Goal: Use online tool/utility: Utilize a website feature to perform a specific function

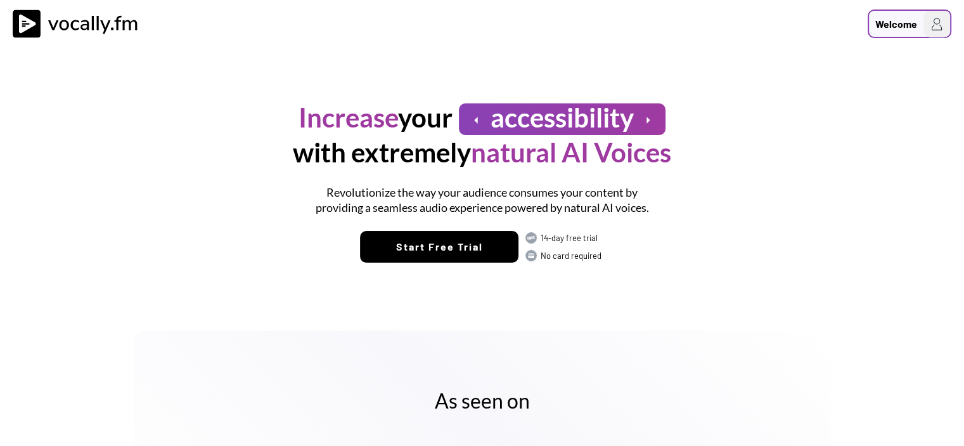
click at [910, 23] on div "Welcome" at bounding box center [896, 23] width 42 height 15
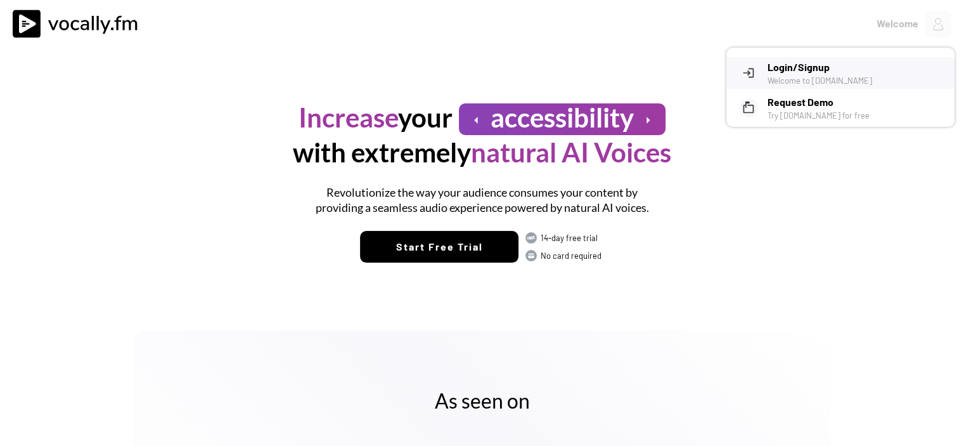
click at [826, 76] on div "Welcome to Vocally.fm" at bounding box center [856, 80] width 177 height 11
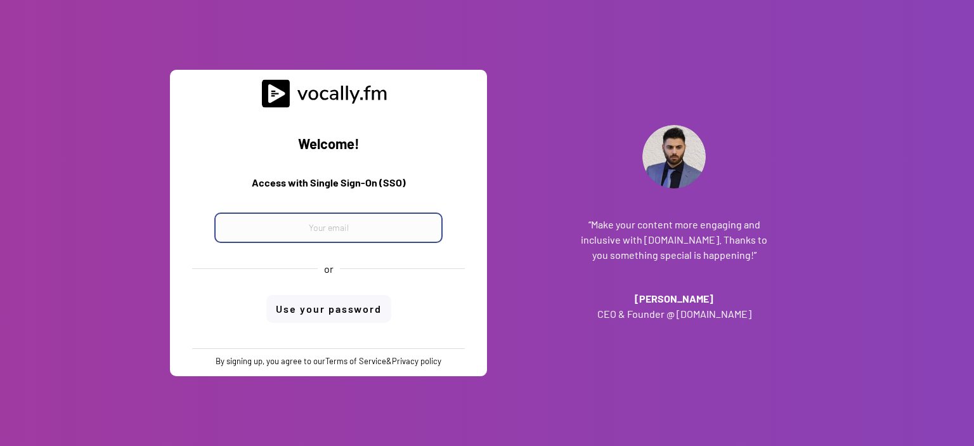
click at [261, 233] on input "email" at bounding box center [328, 227] width 228 height 30
paste input "progetto_enicom_2023@eni.com"
type input "progetto_enicom_2023@eni.com"
click at [326, 300] on div "Welcome! Access with Single Sign-On (SSO) progetto_enicom_2023@eni.com or Use y…" at bounding box center [328, 228] width 298 height 240
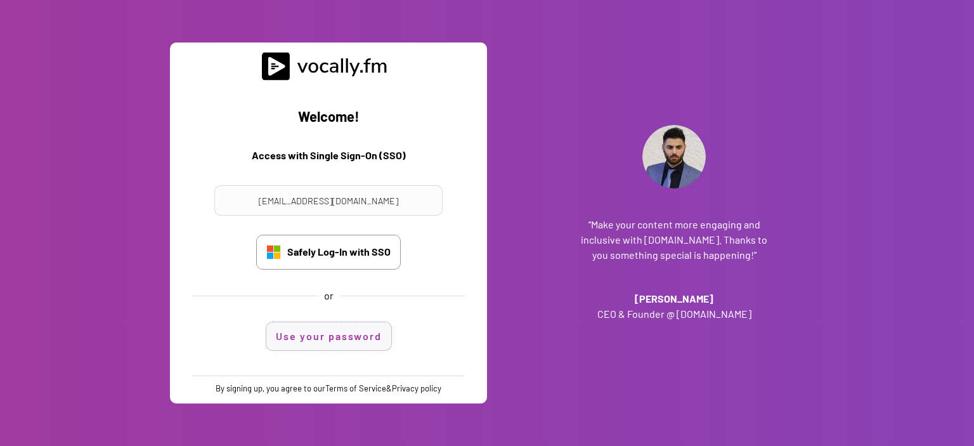
click at [334, 334] on button "Use your password" at bounding box center [328, 336] width 125 height 28
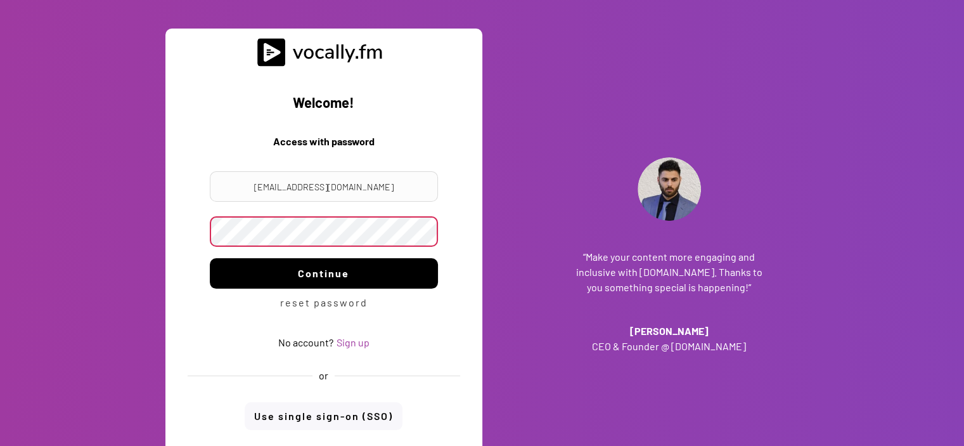
click at [312, 276] on button "Continue" at bounding box center [324, 273] width 228 height 30
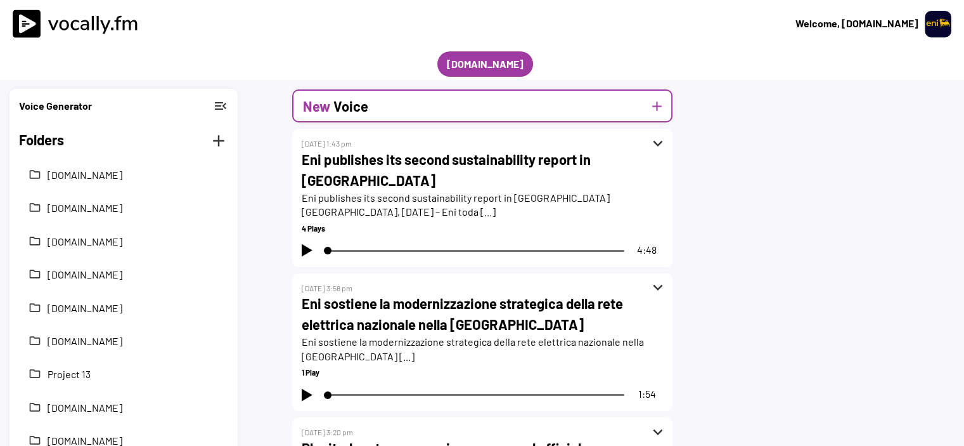
click at [659, 101] on button "add" at bounding box center [657, 106] width 16 height 16
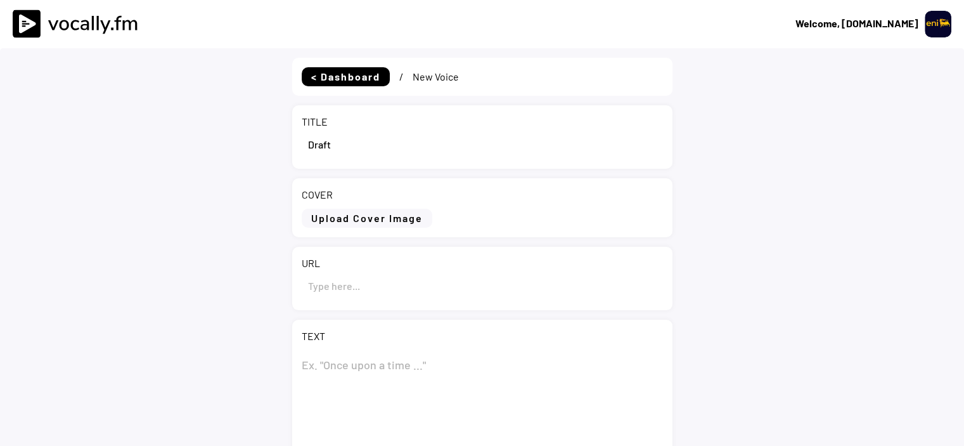
select select ""1348695171700984260__LOOKUP__1695815318097x346735823279882240""
click at [307, 151] on input "input" at bounding box center [482, 144] width 361 height 30
click at [322, 146] on input "input" at bounding box center [482, 144] width 361 height 30
drag, startPoint x: 335, startPoint y: 145, endPoint x: 295, endPoint y: 147, distance: 39.3
click at [295, 147] on div "TITLE" at bounding box center [482, 136] width 380 height 63
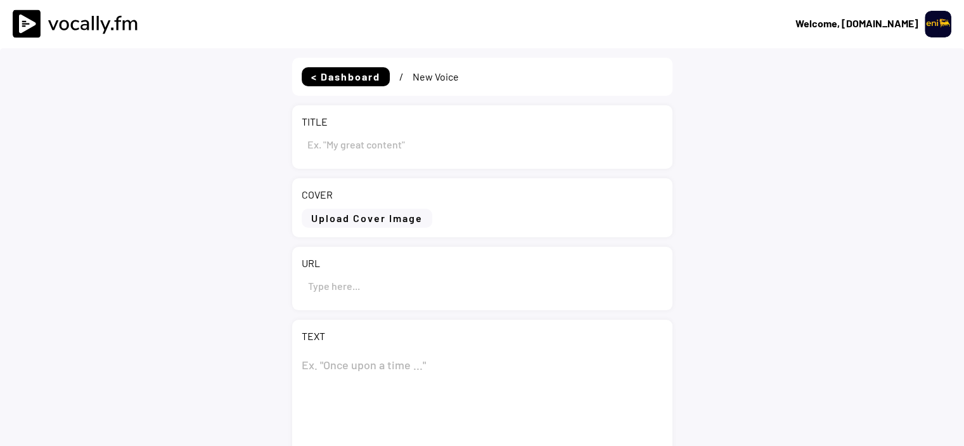
click at [312, 149] on input "input" at bounding box center [482, 144] width 361 height 30
paste input "Eni: informativa sull’acquisto di azioni proprie nel periodo compreso tra il 1°…"
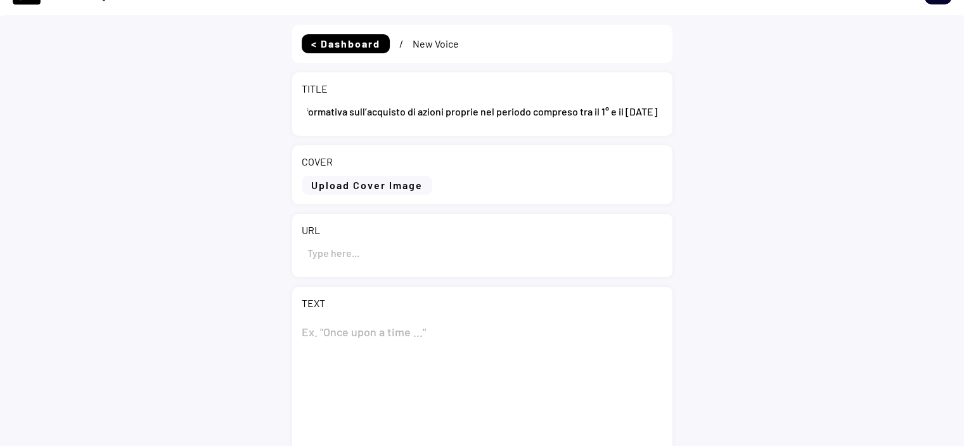
scroll to position [63, 0]
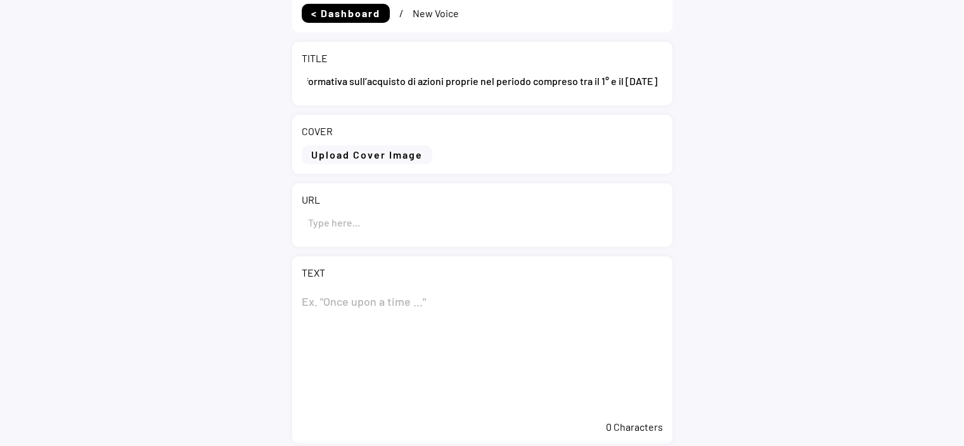
type input "Eni: informativa sull’acquisto di azioni proprie nel periodo compreso tra il 1°…"
click at [365, 302] on textarea at bounding box center [482, 349] width 361 height 127
paste textarea "Eni: informativa sull’acquisto di azioni proprie nel periodo compreso tra il 1°…"
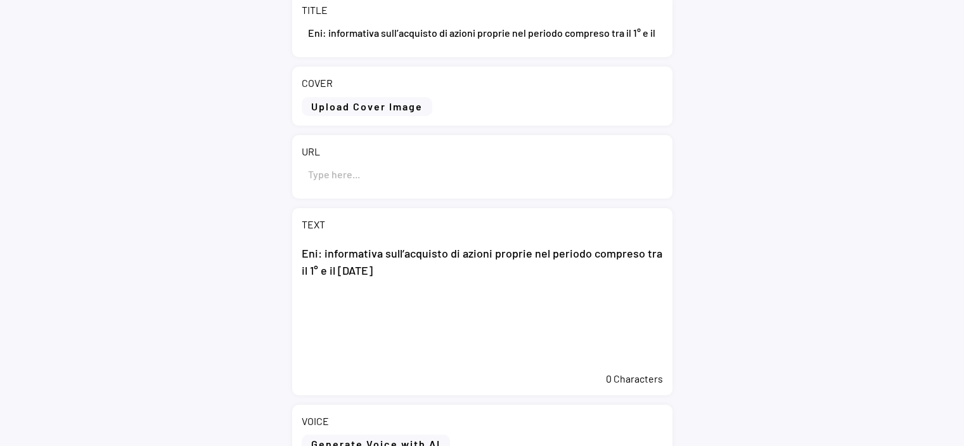
scroll to position [190, 0]
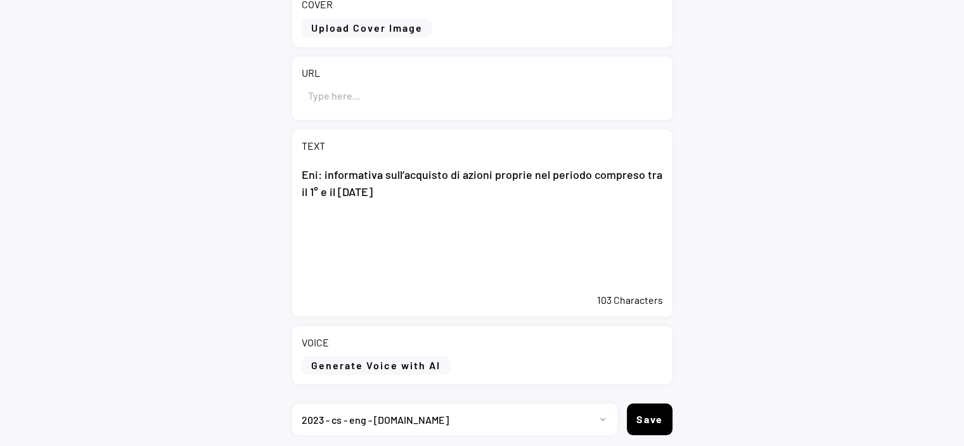
click at [327, 226] on textarea "Eni: informativa sull’acquisto di azioni proprie nel periodo compreso tra il 1°…" at bounding box center [482, 223] width 361 height 127
paste textarea "San Donato Milanese (MI), 10 settembre 2025 – Eni ha acquistato nel periodo com…"
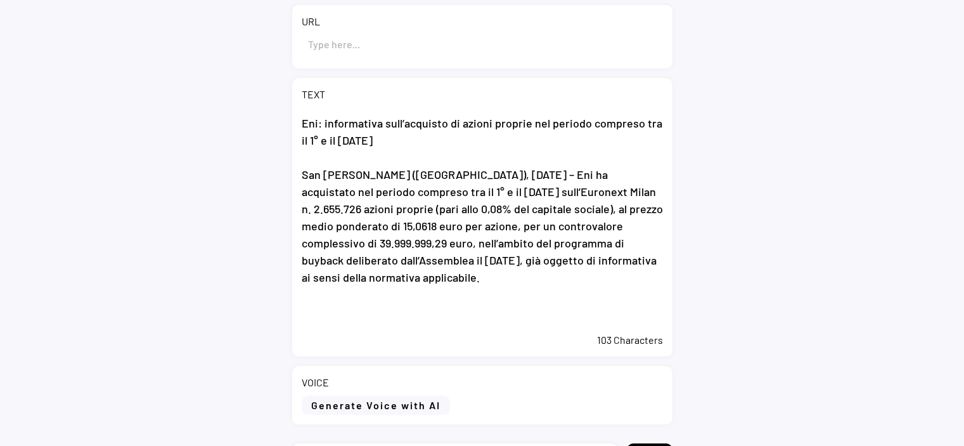
scroll to position [328, 0]
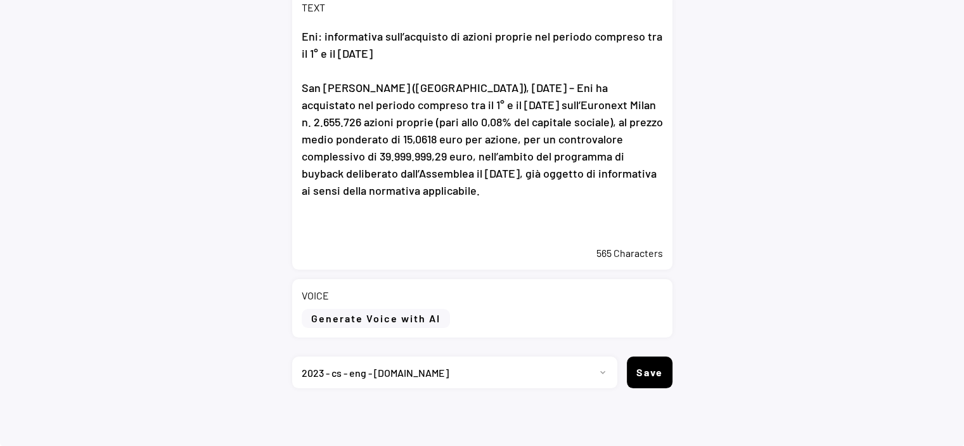
paste textarea "A partire dall’avvio il 20 maggio 2025 del programma di buyback, Eni ha acquist…"
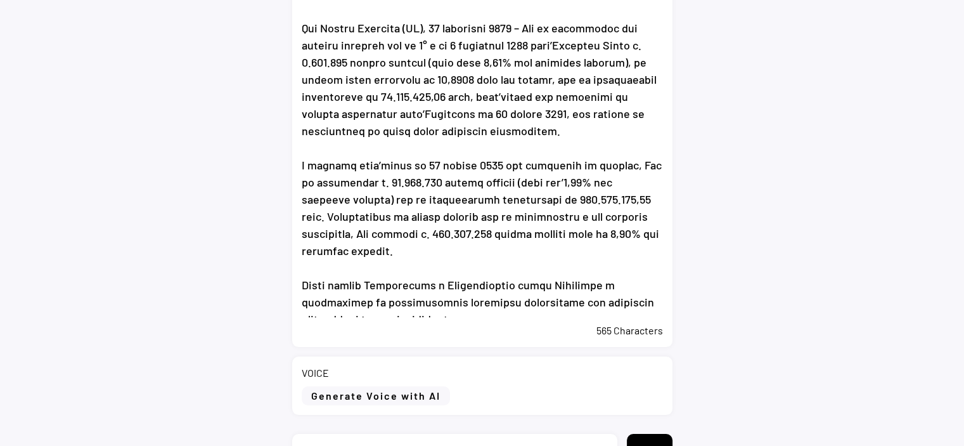
scroll to position [465, 0]
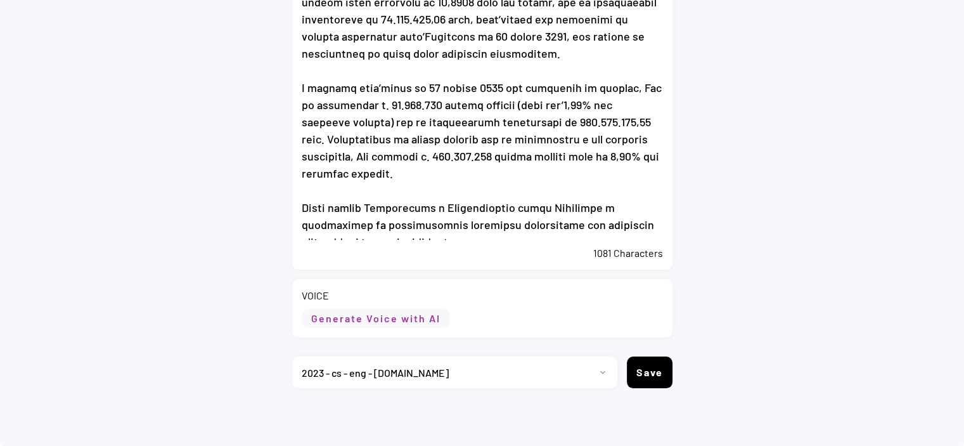
type textarea "Eni: informativa sull’acquisto di azioni proprie nel periodo compreso tra il 1°…"
click at [416, 318] on button "Generate Voice with AI" at bounding box center [376, 318] width 148 height 19
select select ""chat""
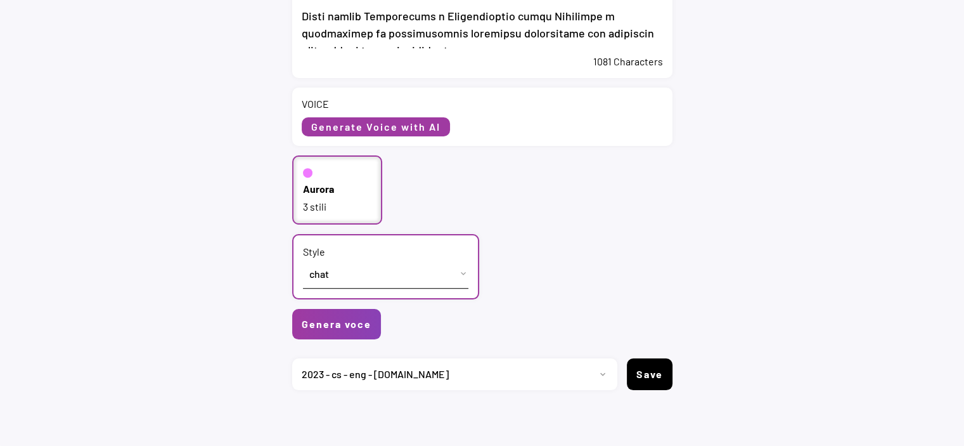
scroll to position [657, 0]
click at [345, 321] on button "Genera voce" at bounding box center [336, 324] width 89 height 30
click at [344, 317] on button "Genera voce" at bounding box center [336, 324] width 89 height 30
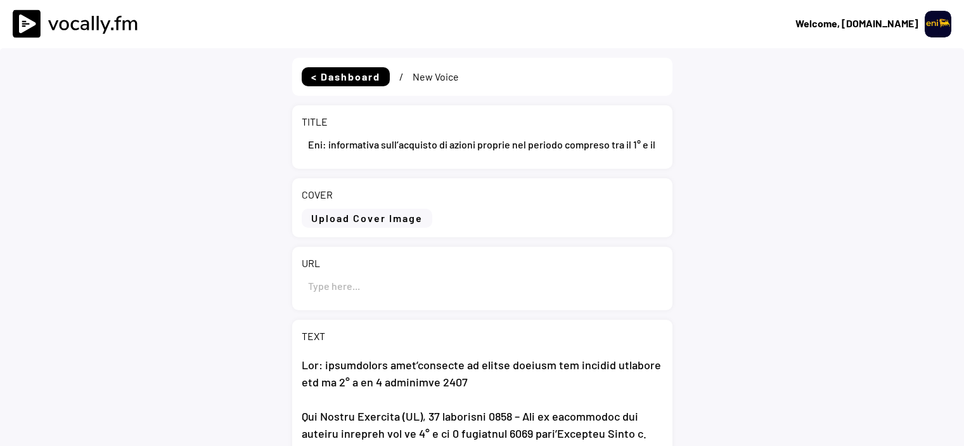
select select ""1348695171700984260__LOOKUP__1695815318097x346735823279882240""
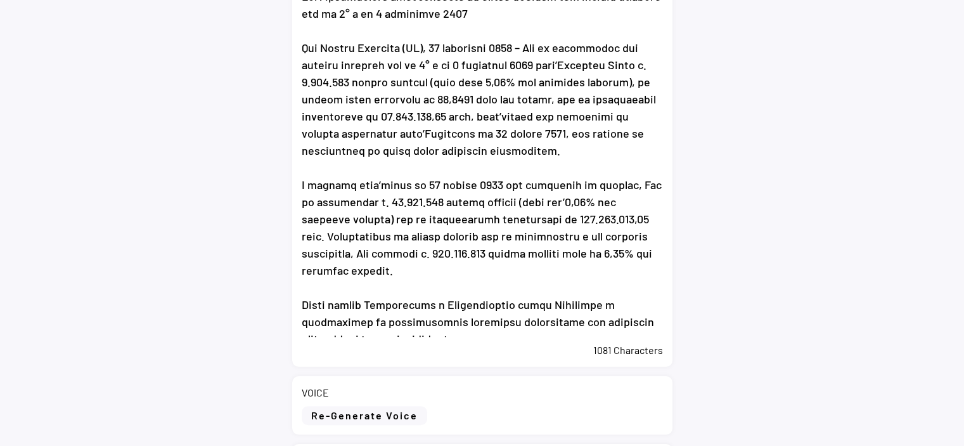
scroll to position [507, 0]
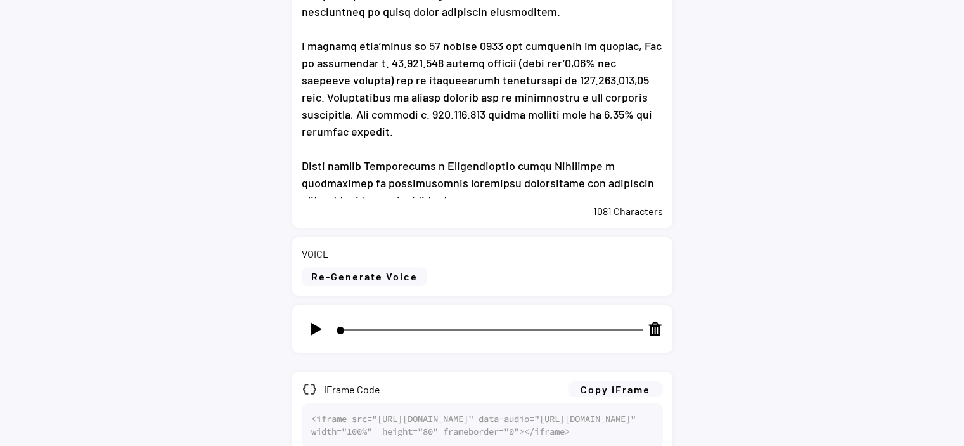
click at [312, 329] on img at bounding box center [316, 329] width 16 height 16
type input "8"
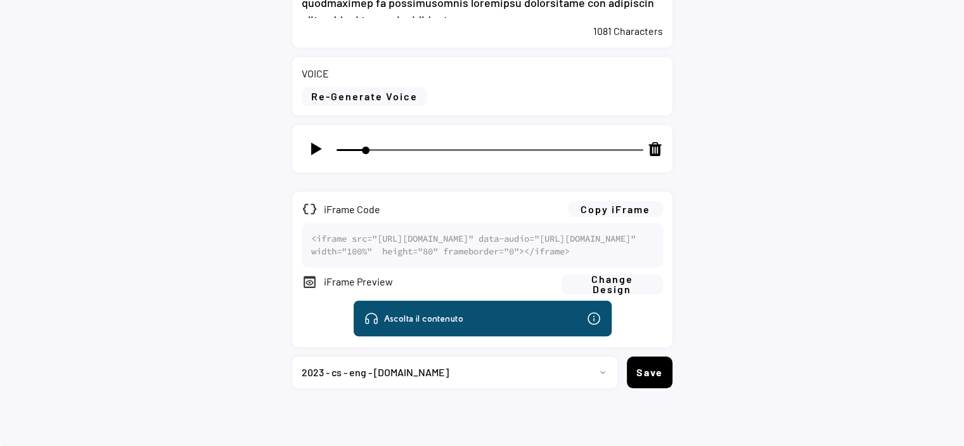
scroll to position [732, 0]
click at [603, 201] on button "Copy iFrame" at bounding box center [615, 209] width 95 height 16
click at [410, 383] on select "Progetto 2023 - cs - eng - eni.com 2023 - cs - ita - eni.com 2023 - storie - it…" at bounding box center [450, 372] width 316 height 32
select select ""1348695171700984260__LOOKUP__1735904233799x559431839768379400""
click at [292, 356] on select "Progetto 2023 - cs - eng - eni.com 2023 - cs - ita - eni.com 2023 - storie - it…" at bounding box center [450, 372] width 316 height 32
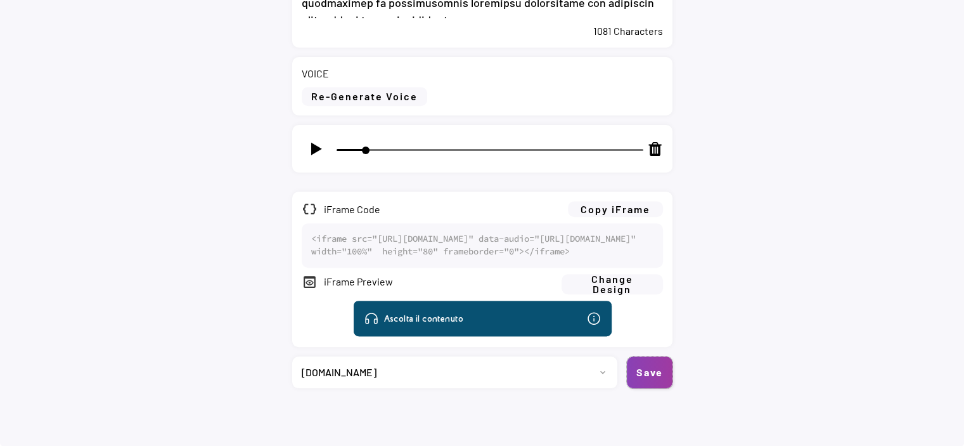
click at [670, 378] on button "Save" at bounding box center [650, 372] width 46 height 32
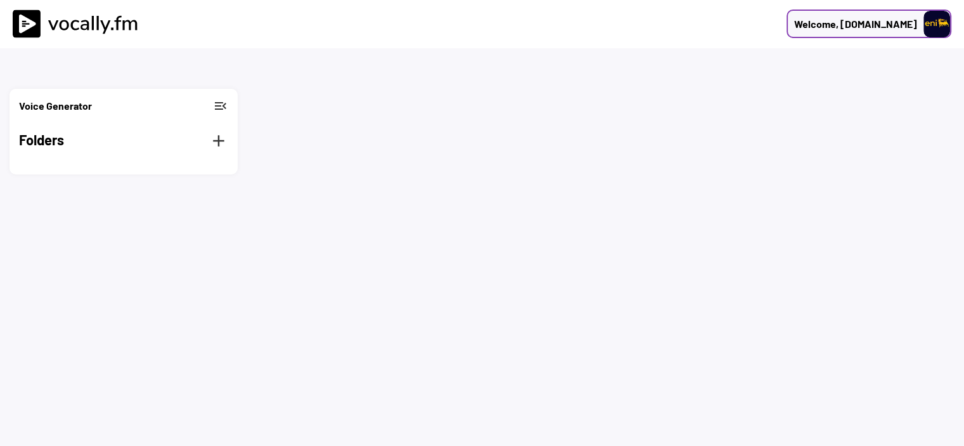
click at [894, 27] on div "Welcome, [DOMAIN_NAME]" at bounding box center [855, 23] width 123 height 15
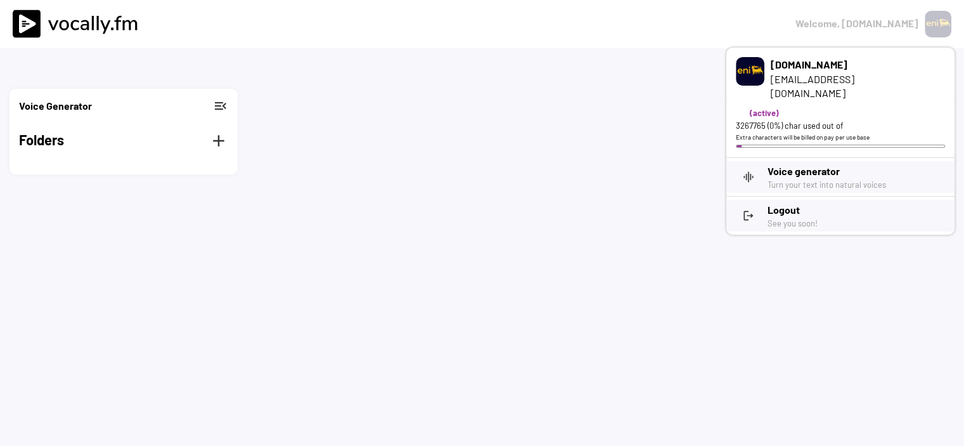
click at [795, 202] on h3 "Logout" at bounding box center [856, 209] width 177 height 15
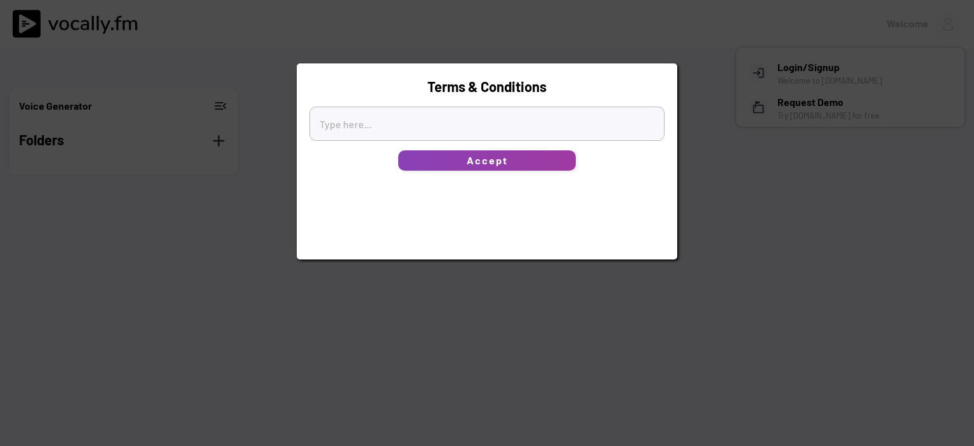
click at [510, 162] on button "Accept" at bounding box center [486, 160] width 177 height 20
